Goal: Task Accomplishment & Management: Manage account settings

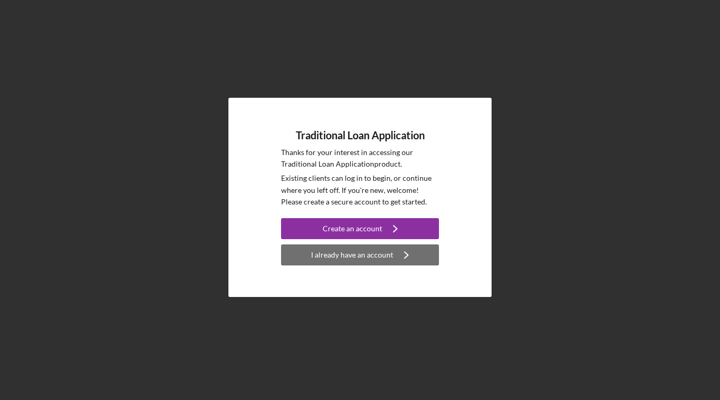
click at [326, 254] on div "I already have an account" at bounding box center [352, 255] width 82 height 21
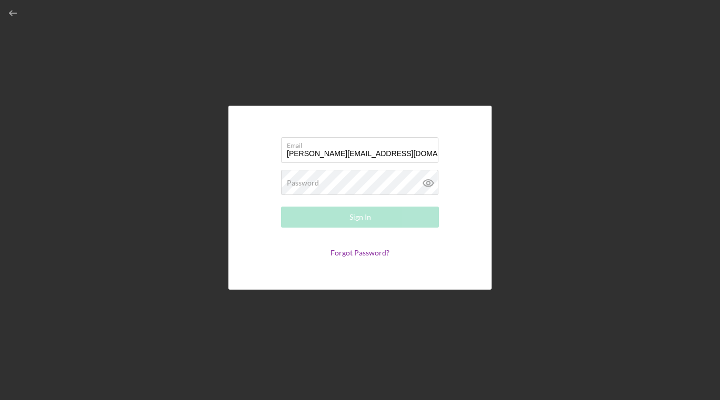
type input "[PERSON_NAME][EMAIL_ADDRESS][DOMAIN_NAME]"
click at [339, 179] on div "Password Required" at bounding box center [360, 183] width 158 height 26
click at [354, 254] on link "Forgot Password?" at bounding box center [359, 252] width 59 height 9
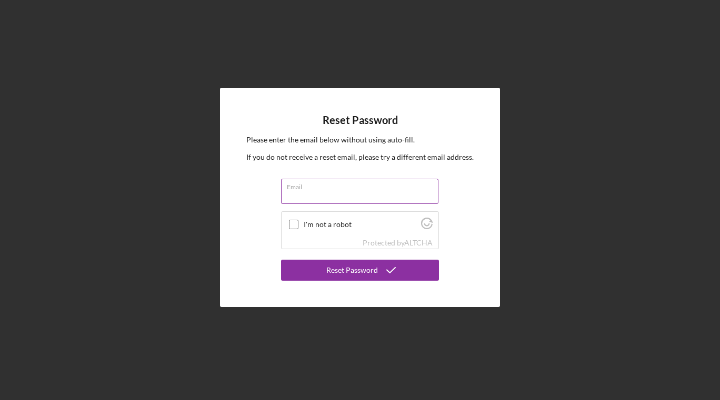
click at [335, 193] on input "Email" at bounding box center [359, 191] width 157 height 25
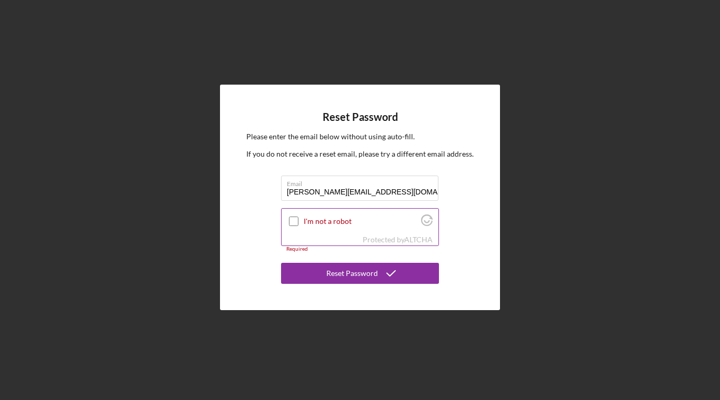
type input "[PERSON_NAME][EMAIL_ADDRESS][DOMAIN_NAME]"
click at [294, 219] on input "I'm not a robot" at bounding box center [293, 221] width 9 height 9
checkbox input "true"
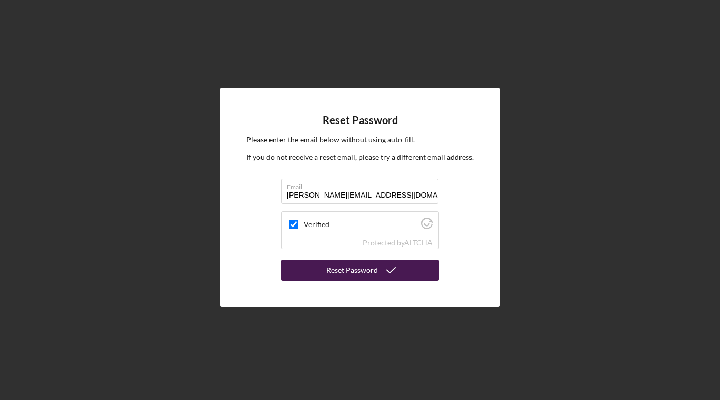
click at [321, 268] on button "Reset Password" at bounding box center [360, 270] width 158 height 21
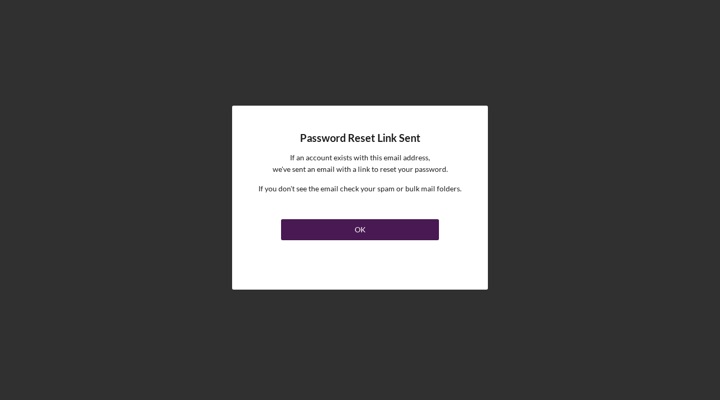
click at [357, 224] on div "OK" at bounding box center [360, 229] width 11 height 21
